Goal: Register for event/course

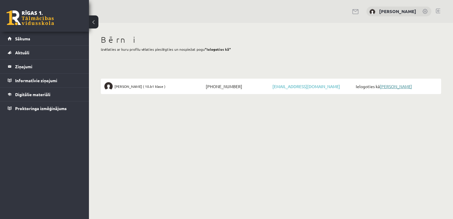
click at [401, 85] on link "[PERSON_NAME]" at bounding box center [396, 86] width 32 height 5
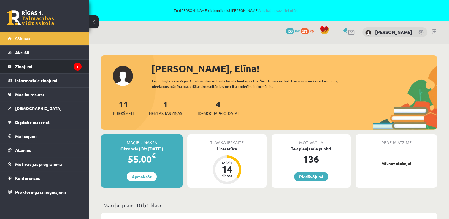
click at [56, 68] on legend "Ziņojumi 1" at bounding box center [48, 67] width 66 height 14
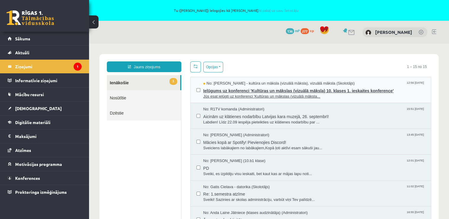
click at [249, 96] on span "Jūs esat ielūgti uz konferenci 'Kultūras un mākslas (vizuālā māksla..." at bounding box center [314, 97] width 222 height 6
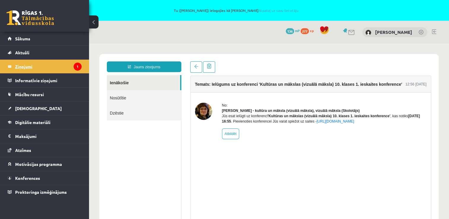
click at [62, 65] on legend "Ziņojumi 1" at bounding box center [48, 67] width 66 height 14
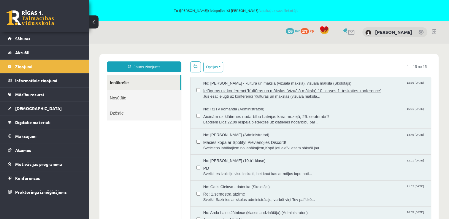
click at [230, 95] on span "Jūs esat ielūgti uz konferenci 'Kultūras un mākslas (vizuālā māksla..." at bounding box center [314, 97] width 222 height 6
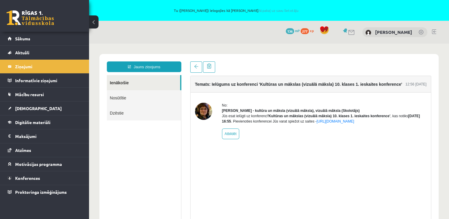
click at [420, 34] on link at bounding box center [421, 33] width 6 height 6
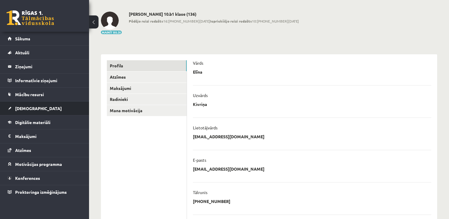
scroll to position [40, 0]
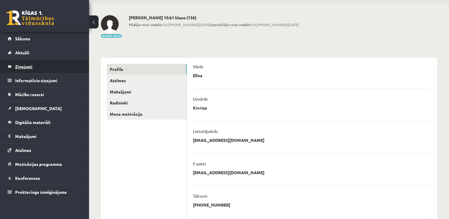
click at [32, 67] on legend "Ziņojumi 0" at bounding box center [48, 67] width 66 height 14
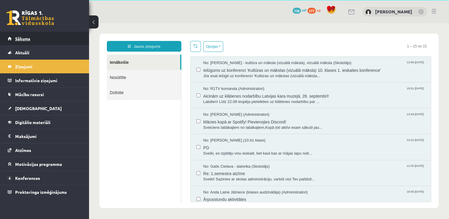
click at [33, 42] on link "Sākums" at bounding box center [45, 39] width 74 height 14
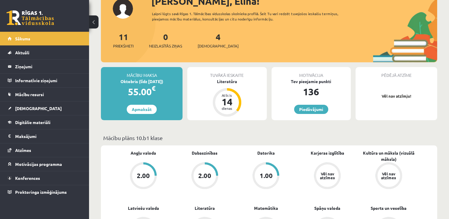
scroll to position [71, 0]
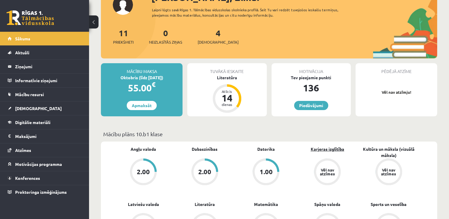
click at [336, 148] on link "Karjeras izglītība" at bounding box center [328, 149] width 34 height 6
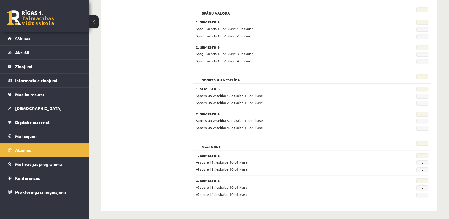
scroll to position [580, 0]
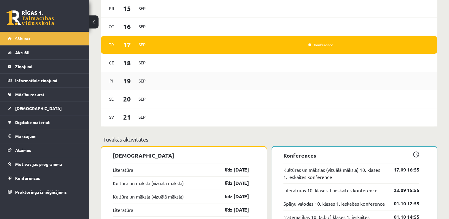
scroll to position [516, 0]
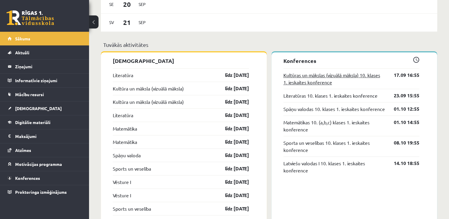
click at [361, 77] on link "Kultūras un mākslas (vizuālā māksla) 10. klases 1. ieskaites konference" at bounding box center [334, 79] width 102 height 14
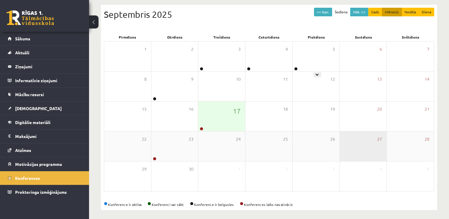
scroll to position [85, 0]
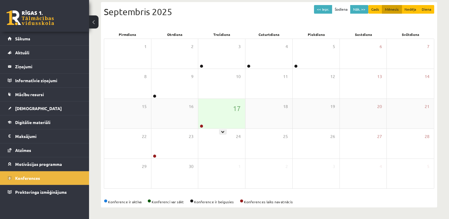
click at [235, 120] on div "17" at bounding box center [221, 114] width 47 height 30
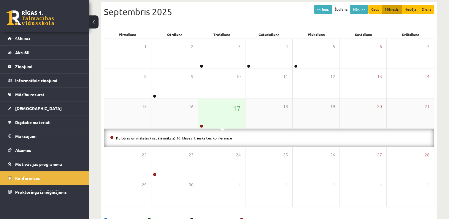
click at [234, 119] on div "17" at bounding box center [221, 114] width 47 height 30
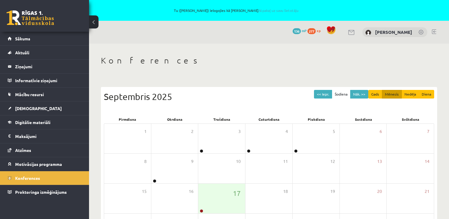
scroll to position [85, 0]
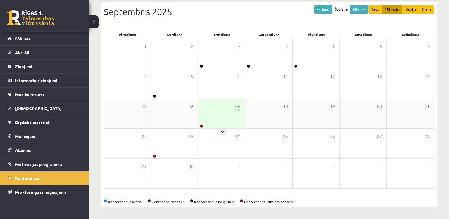
click at [234, 114] on div "17" at bounding box center [221, 114] width 47 height 30
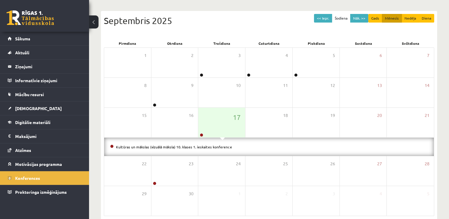
scroll to position [74, 0]
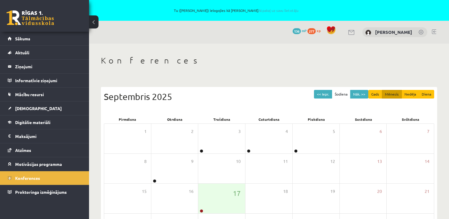
scroll to position [74, 0]
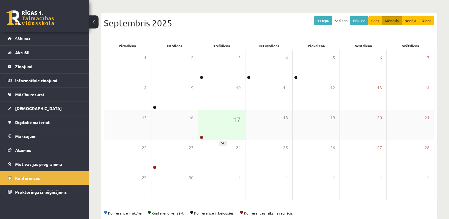
click at [240, 132] on div "17" at bounding box center [221, 125] width 47 height 30
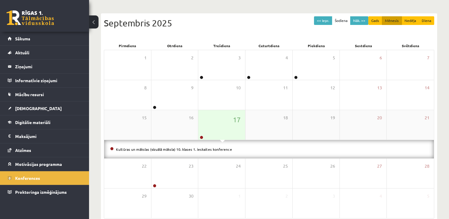
click at [231, 127] on div "17" at bounding box center [221, 125] width 47 height 30
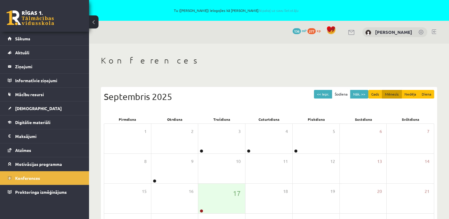
scroll to position [82, 0]
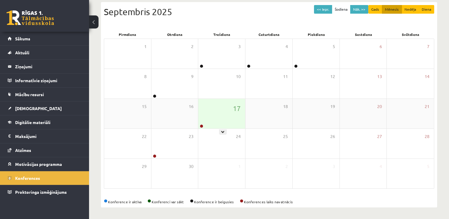
click at [221, 119] on div "17" at bounding box center [221, 114] width 47 height 30
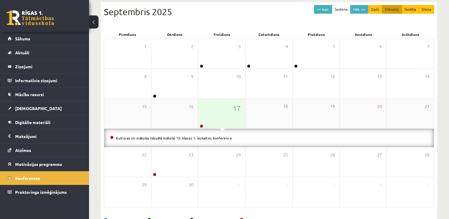
click at [220, 118] on div "17" at bounding box center [221, 114] width 47 height 30
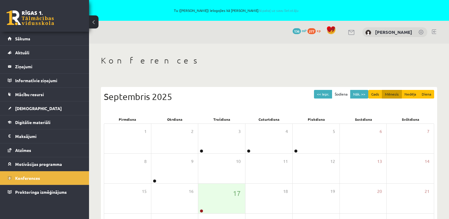
scroll to position [85, 0]
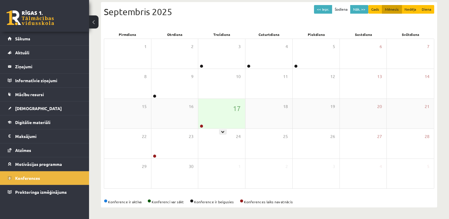
click at [230, 111] on div "17" at bounding box center [221, 114] width 47 height 30
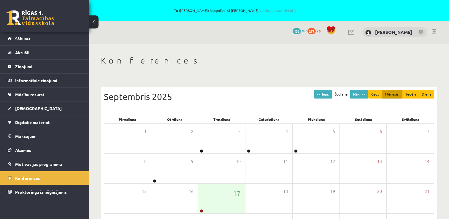
scroll to position [85, 0]
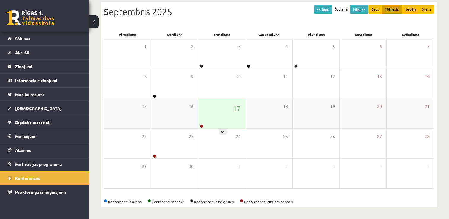
click at [218, 113] on div "17" at bounding box center [221, 114] width 47 height 30
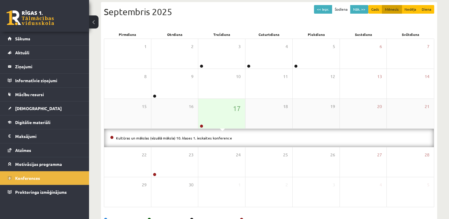
click at [216, 112] on div "17" at bounding box center [221, 114] width 47 height 30
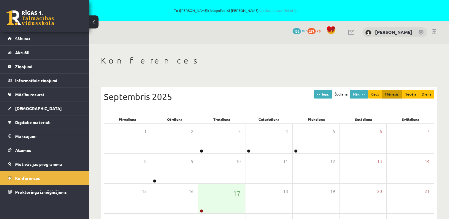
scroll to position [85, 0]
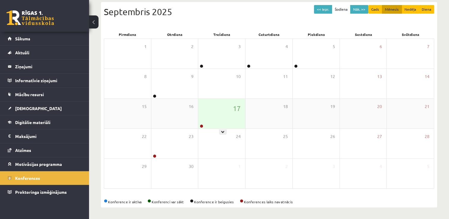
click at [241, 115] on div "17" at bounding box center [221, 114] width 47 height 30
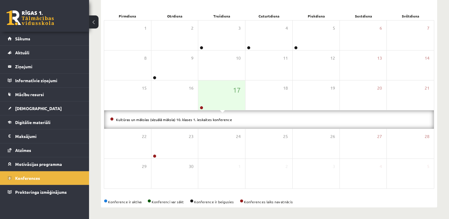
click at [344, 200] on div "Konference ir aktīva Konferenci var sākt Konference ir beigusies Konferences la…" at bounding box center [269, 201] width 330 height 5
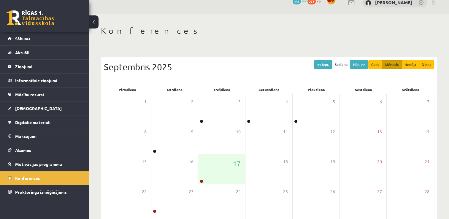
scroll to position [26, 0]
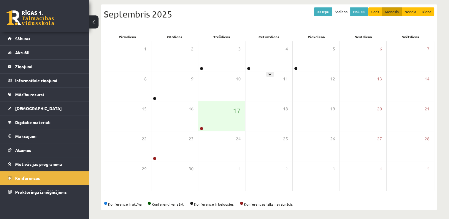
scroll to position [85, 0]
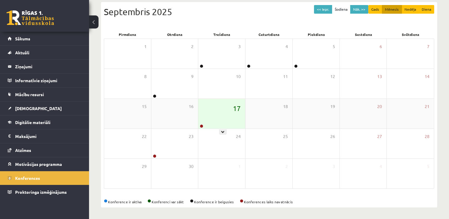
click at [233, 107] on span "17" at bounding box center [237, 108] width 8 height 10
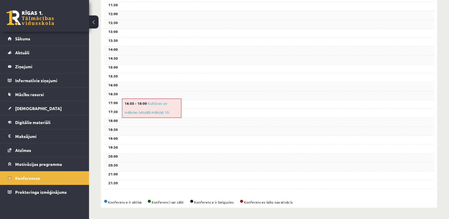
scroll to position [220, 0]
click at [203, 118] on div "18:00" at bounding box center [269, 121] width 330 height 9
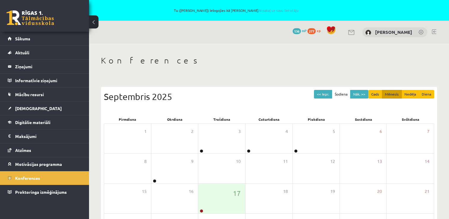
scroll to position [85, 0]
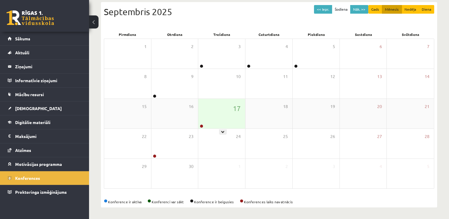
click at [224, 117] on div "17" at bounding box center [221, 114] width 47 height 30
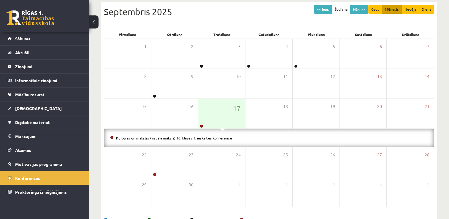
click at [263, 17] on div "Septembris 2025" at bounding box center [269, 11] width 330 height 13
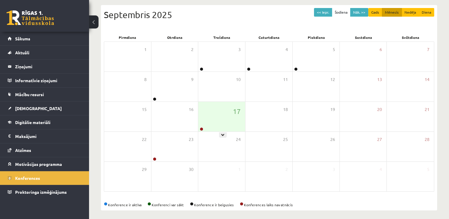
scroll to position [85, 0]
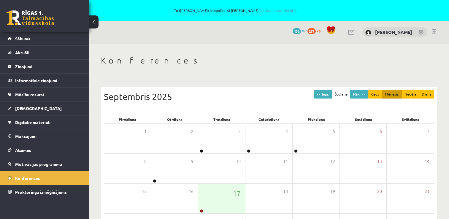
scroll to position [85, 0]
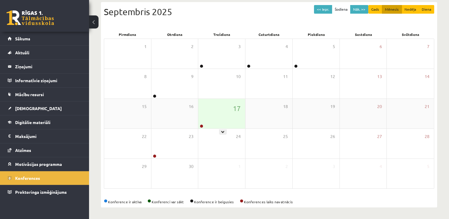
click at [229, 117] on div "17" at bounding box center [221, 114] width 47 height 30
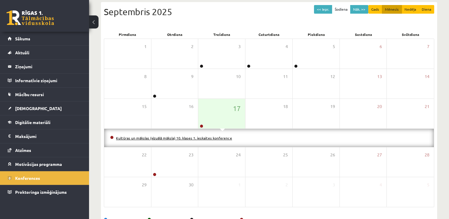
click at [216, 139] on link "Kultūras un mākslas (vizuālā māksla) 10. klases 1. ieskaites konference" at bounding box center [174, 138] width 116 height 5
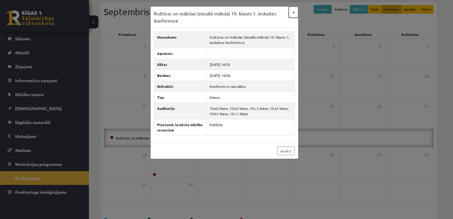
click at [294, 13] on button "×" at bounding box center [293, 12] width 9 height 11
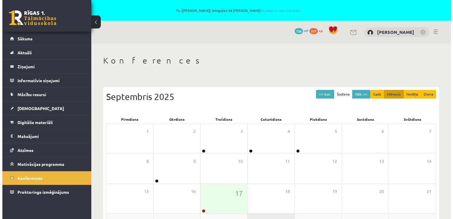
scroll to position [85, 0]
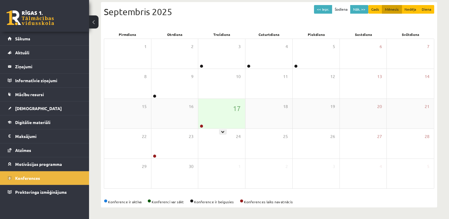
click at [228, 120] on div "17" at bounding box center [221, 114] width 47 height 30
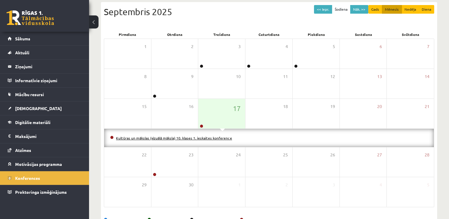
click at [218, 138] on link "Kultūras un mākslas (vizuālā māksla) 10. klases 1. ieskaites konference" at bounding box center [174, 138] width 116 height 5
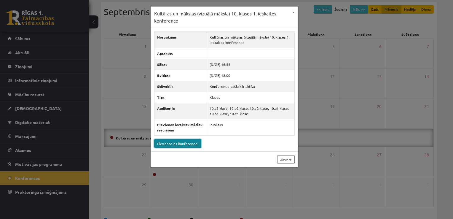
click at [187, 141] on link "Pievienoties konferencei" at bounding box center [177, 143] width 47 height 9
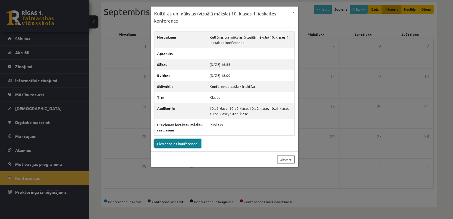
click at [191, 141] on link "Pievienoties konferencei" at bounding box center [177, 143] width 47 height 9
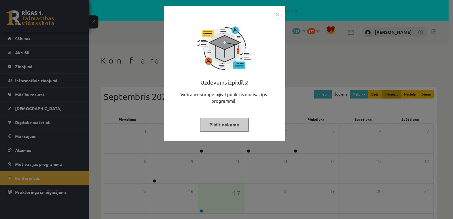
scroll to position [85, 0]
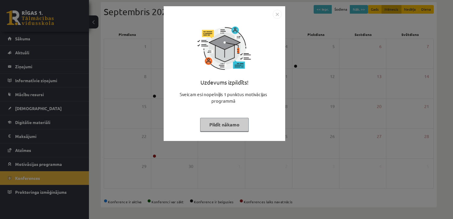
drag, startPoint x: 232, startPoint y: 153, endPoint x: 237, endPoint y: 104, distance: 49.6
click at [232, 150] on div "Uzdevums izpildīts! Sveicam esi nopelnījis 1 punktus motivācijas programmā Pild…" at bounding box center [226, 109] width 453 height 219
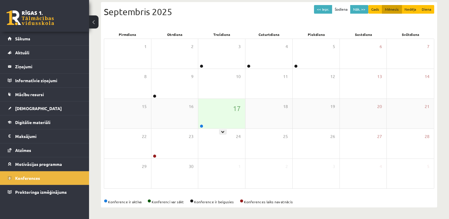
click at [226, 120] on div "17" at bounding box center [221, 114] width 47 height 30
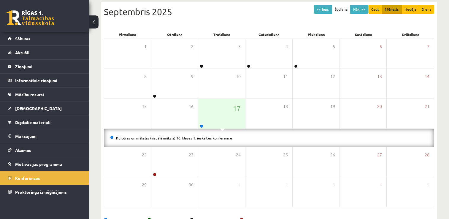
click at [211, 136] on link "Kultūras un mākslas (vizuālā māksla) 10. klases 1. ieskaites konference" at bounding box center [174, 138] width 116 height 5
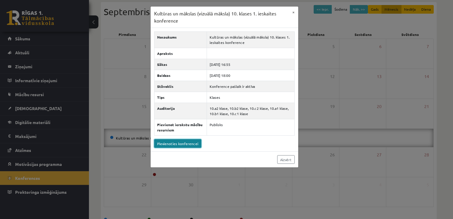
click at [179, 140] on link "Pievienoties konferencei" at bounding box center [177, 143] width 47 height 9
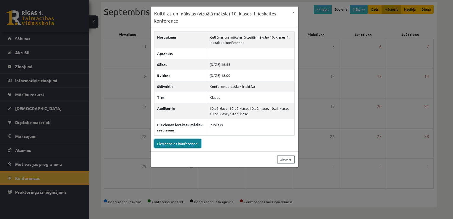
click at [180, 143] on link "Pievienoties konferencei" at bounding box center [177, 143] width 47 height 9
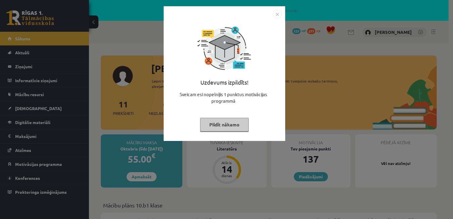
click at [278, 15] on img "Close" at bounding box center [277, 14] width 9 height 9
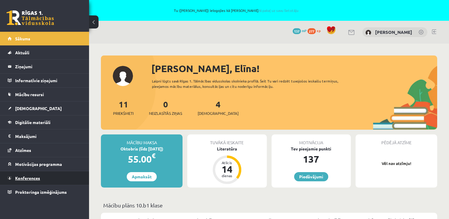
click at [57, 176] on link "Konferences" at bounding box center [45, 178] width 74 height 14
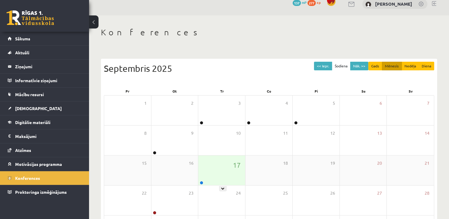
scroll to position [30, 0]
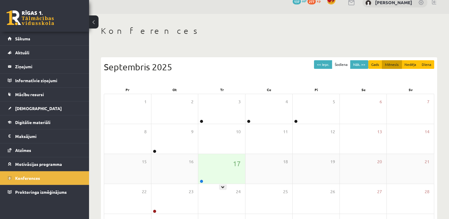
click at [228, 164] on div "17" at bounding box center [221, 169] width 47 height 30
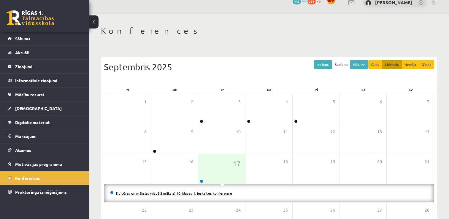
click at [215, 194] on link "Kultūras un mākslas (vizuālā māksla) 10. klases 1. ieskaites konference" at bounding box center [174, 193] width 116 height 5
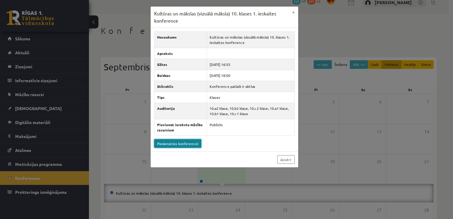
click at [194, 141] on link "Pievienoties konferencei" at bounding box center [177, 143] width 47 height 9
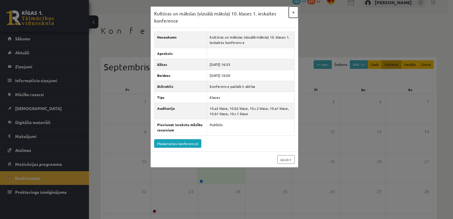
click at [296, 11] on button "×" at bounding box center [293, 12] width 9 height 11
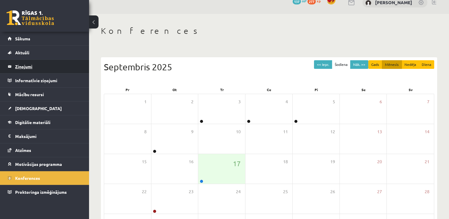
click at [44, 63] on legend "Ziņojumi 0" at bounding box center [48, 67] width 66 height 14
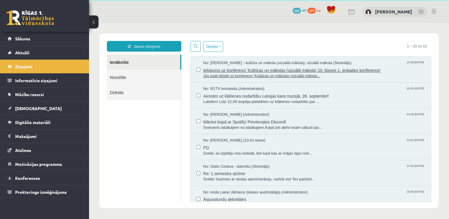
click at [289, 70] on span "Ielūgums uz konferenci 'Kultūras un mākslas (vizuālā māksla) 10. klases 1. iesk…" at bounding box center [314, 69] width 222 height 7
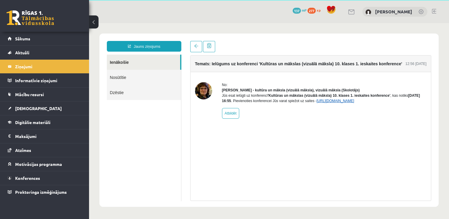
click at [336, 103] on link "https://eskola.r1tv.lv/conferences/4499/join" at bounding box center [336, 101] width 38 height 4
click at [349, 103] on link "https://eskola.r1tv.lv/conferences/4499/join" at bounding box center [336, 101] width 38 height 4
click at [354, 103] on link "https://eskola.r1tv.lv/conferences/4499/join" at bounding box center [336, 101] width 38 height 4
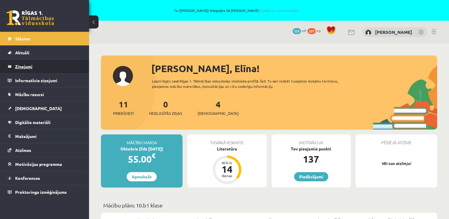
click at [37, 63] on legend "Ziņojumi 0" at bounding box center [48, 67] width 66 height 14
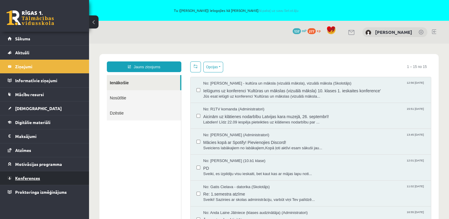
click at [25, 175] on link "Konferences" at bounding box center [45, 178] width 74 height 14
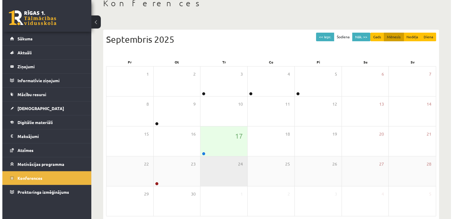
scroll to position [59, 0]
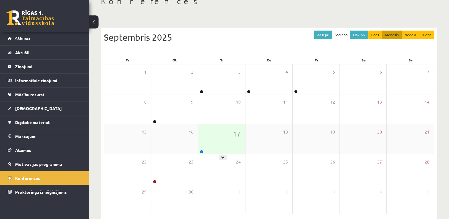
click at [215, 151] on div "17" at bounding box center [221, 139] width 47 height 30
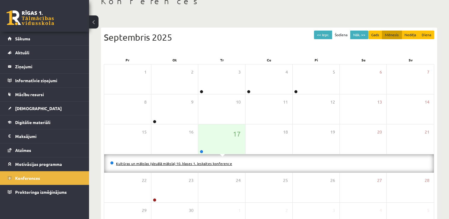
click at [217, 162] on link "Kultūras un mākslas (vizuālā māksla) 10. klases 1. ieskaites konference" at bounding box center [174, 163] width 116 height 5
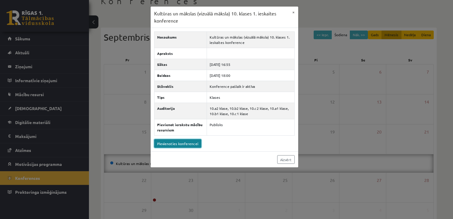
click at [173, 142] on link "Pievienoties konferencei" at bounding box center [177, 143] width 47 height 9
click at [194, 144] on link "Pievienoties konferencei" at bounding box center [177, 143] width 47 height 9
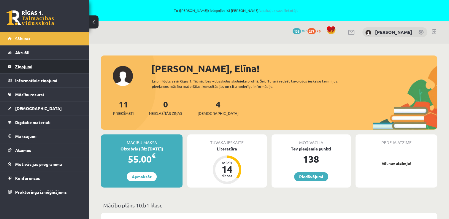
click at [42, 69] on legend "Ziņojumi 0" at bounding box center [48, 67] width 66 height 14
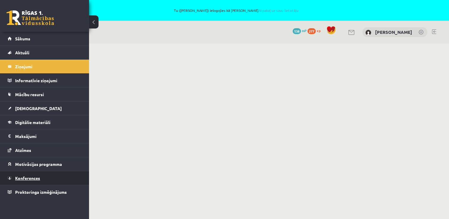
click at [36, 173] on link "Konferences" at bounding box center [45, 178] width 74 height 14
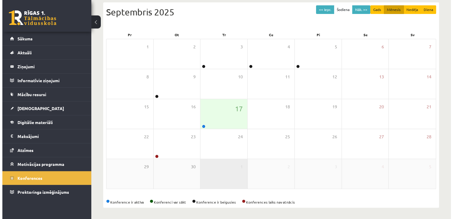
scroll to position [85, 0]
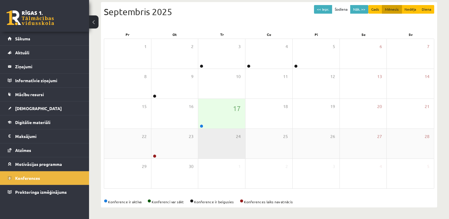
click at [235, 131] on div "24" at bounding box center [221, 144] width 47 height 30
click at [235, 122] on div "17" at bounding box center [221, 114] width 47 height 30
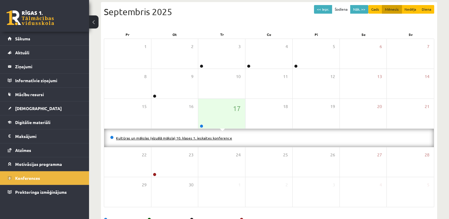
click at [224, 138] on link "Kultūras un mākslas (vizuālā māksla) 10. klases 1. ieskaites konference" at bounding box center [174, 138] width 116 height 5
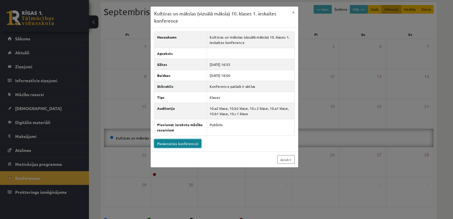
click at [196, 143] on link "Pievienoties konferencei" at bounding box center [177, 143] width 47 height 9
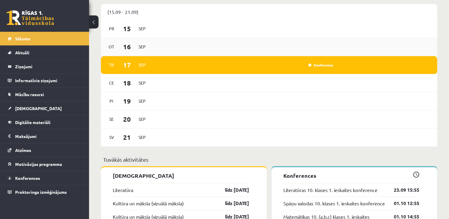
scroll to position [386, 0]
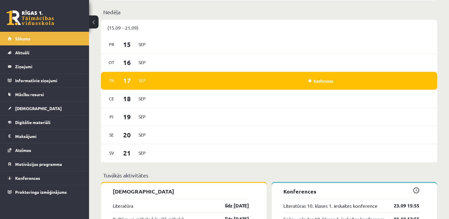
click at [320, 82] on link "Konference" at bounding box center [320, 80] width 25 height 5
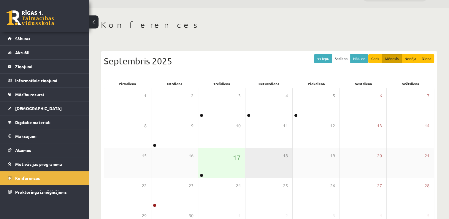
scroll to position [85, 0]
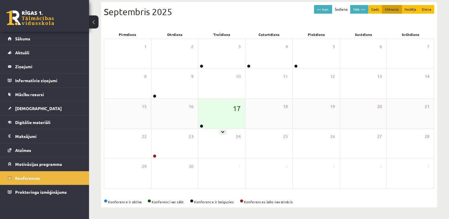
click at [240, 109] on span "17" at bounding box center [237, 108] width 8 height 10
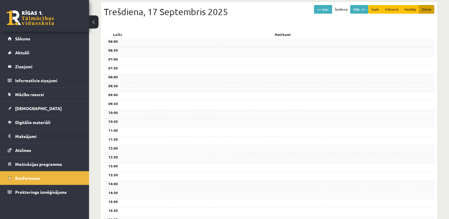
scroll to position [220, 0]
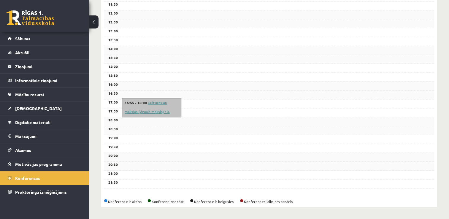
click at [173, 103] on link "Kultūras un mākslas (vizuālā māksla) 10. klases 1. ieskaites konference" at bounding box center [150, 111] width 50 height 23
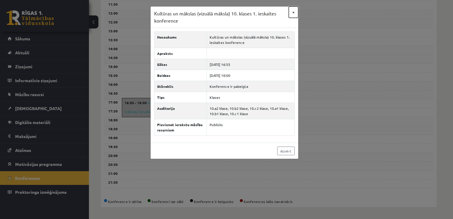
click at [293, 12] on button "×" at bounding box center [293, 12] width 9 height 11
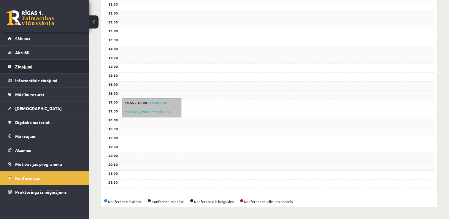
click at [17, 72] on legend "Ziņojumi 0" at bounding box center [48, 67] width 66 height 14
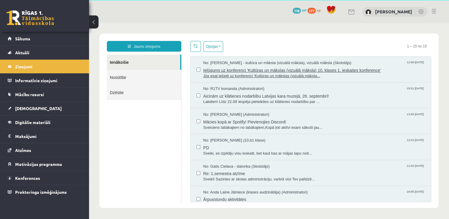
click at [235, 68] on span "Ielūgums uz konferenci 'Kultūras un mākslas (vizuālā māksla) 10. klases 1. iesk…" at bounding box center [314, 69] width 222 height 7
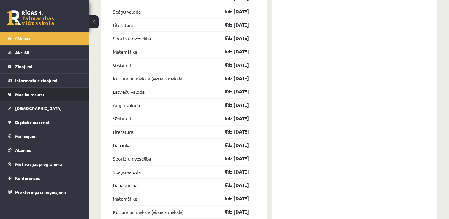
scroll to position [860, 0]
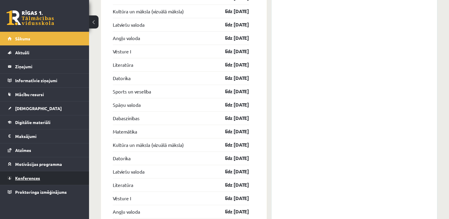
click at [33, 171] on link "Konferences" at bounding box center [45, 178] width 74 height 14
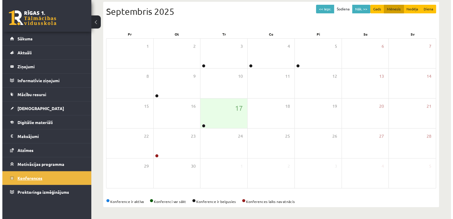
scroll to position [85, 0]
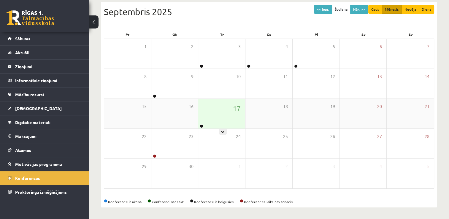
click at [216, 109] on div "17" at bounding box center [221, 114] width 47 height 30
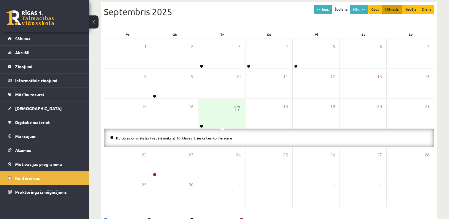
click at [218, 140] on li "Kultūras un mākslas (vizuālā māksla) 10. klases 1. ieskaites konference" at bounding box center [269, 138] width 318 height 7
click at [217, 138] on link "Kultūras un mākslas (vizuālā māksla) 10. klases 1. ieskaites konference" at bounding box center [174, 138] width 116 height 5
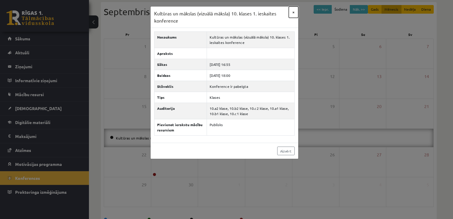
click at [291, 15] on button "×" at bounding box center [293, 12] width 9 height 11
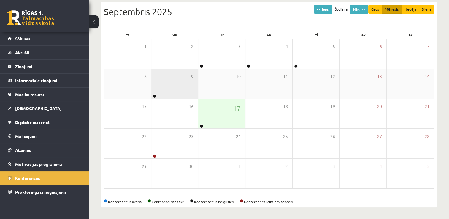
click at [176, 88] on div "9" at bounding box center [174, 84] width 47 height 30
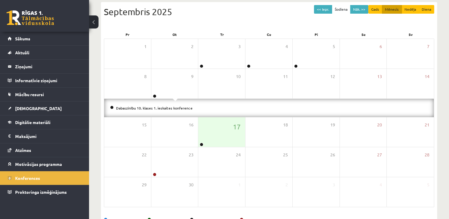
click at [166, 112] on div "Dabaszinību 10. klases 1. ieskaites konference" at bounding box center [269, 108] width 330 height 18
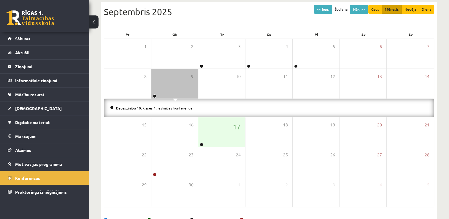
click at [167, 108] on link "Dabaszinību 10. klases 1. ieskaites konference" at bounding box center [154, 108] width 77 height 5
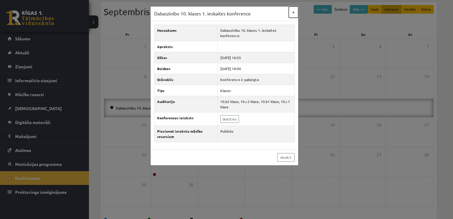
click at [293, 13] on button "×" at bounding box center [293, 12] width 9 height 11
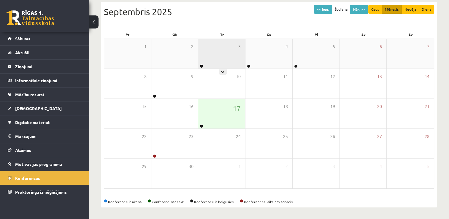
click at [240, 41] on div "3" at bounding box center [221, 54] width 47 height 30
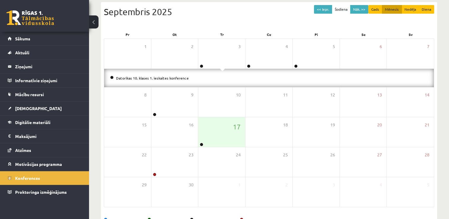
click at [179, 80] on li "Datorikas 10. klases 1. ieskaites konference" at bounding box center [269, 78] width 318 height 7
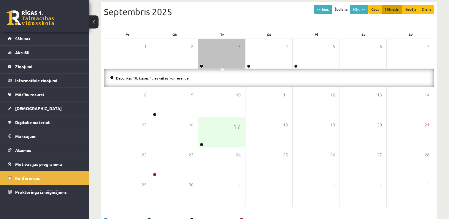
click at [178, 77] on link "Datorikas 10. klases 1. ieskaites konference" at bounding box center [152, 78] width 73 height 5
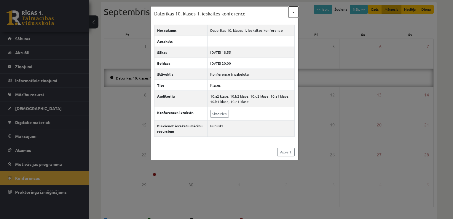
click at [296, 15] on button "×" at bounding box center [293, 12] width 9 height 11
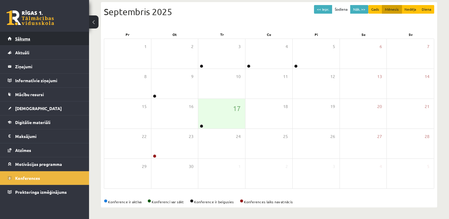
click at [55, 40] on link "Sākums" at bounding box center [45, 39] width 74 height 14
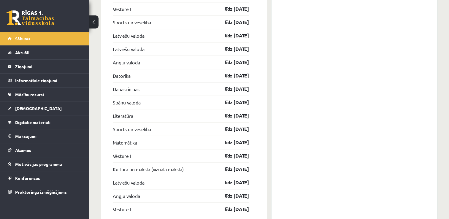
scroll to position [712, 0]
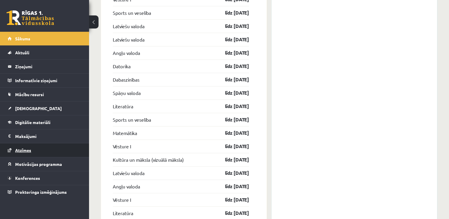
click at [28, 155] on link "Atzīmes" at bounding box center [45, 150] width 74 height 14
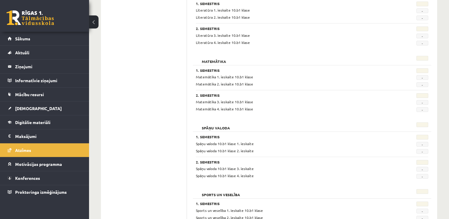
scroll to position [461, 0]
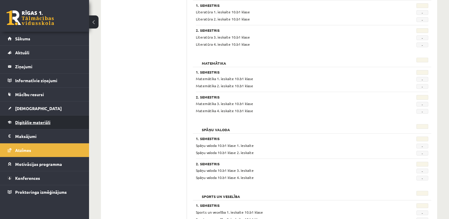
click at [36, 124] on span "Digitālie materiāli" at bounding box center [32, 122] width 35 height 5
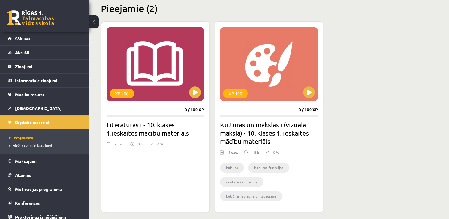
scroll to position [148, 0]
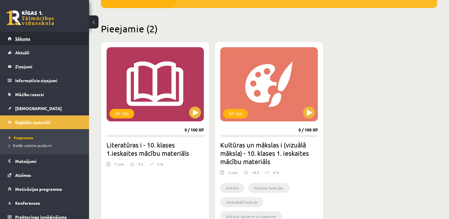
click at [49, 38] on link "Sākums" at bounding box center [45, 39] width 74 height 14
